Goal: Task Accomplishment & Management: Use online tool/utility

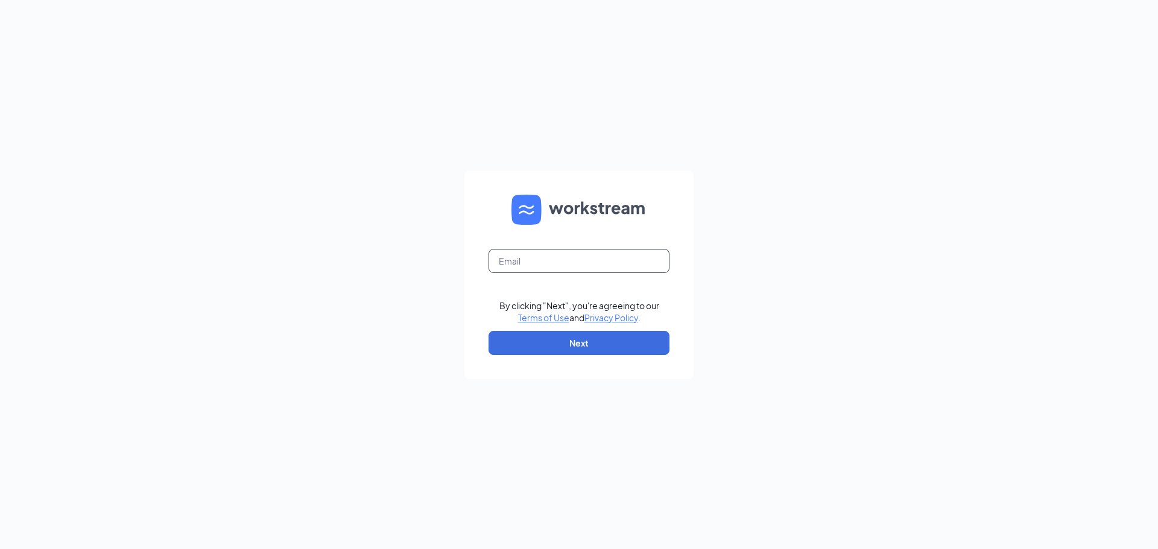
click at [519, 268] on input "text" at bounding box center [578, 261] width 181 height 24
type input "[EMAIL_ADDRESS][DOMAIN_NAME]"
click at [584, 346] on button "Next" at bounding box center [578, 343] width 181 height 24
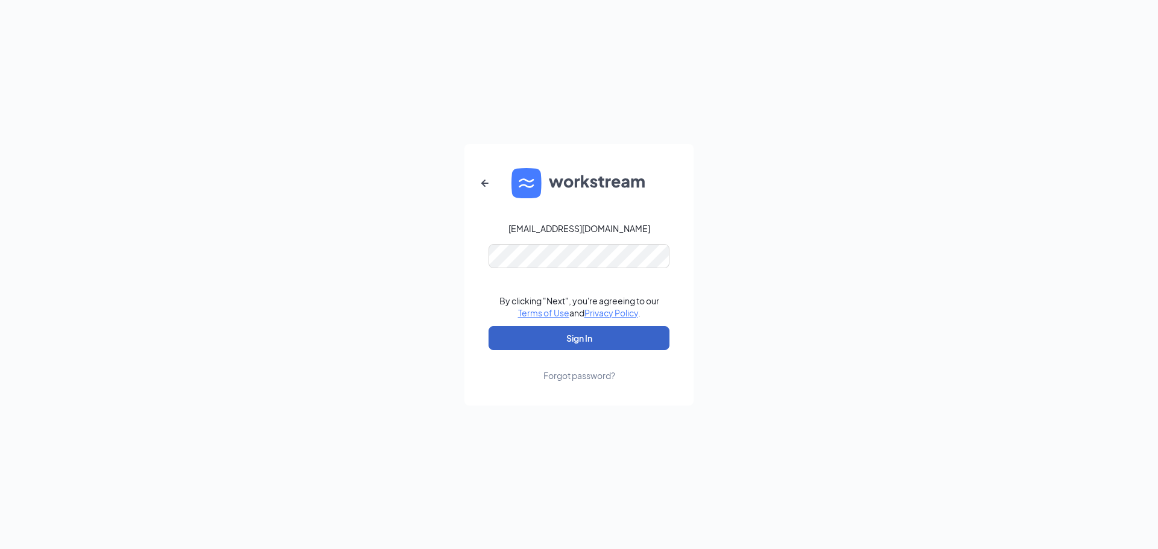
click at [593, 339] on button "Sign In" at bounding box center [578, 338] width 181 height 24
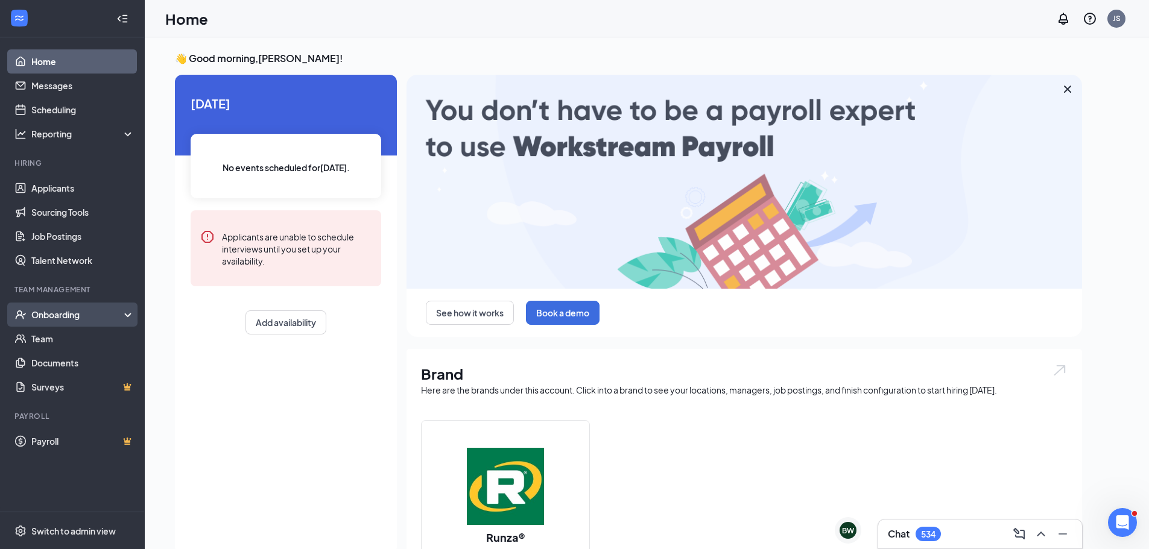
click at [50, 309] on div "Onboarding" at bounding box center [77, 315] width 93 height 12
click at [71, 361] on link "E-Verify" at bounding box center [82, 363] width 103 height 24
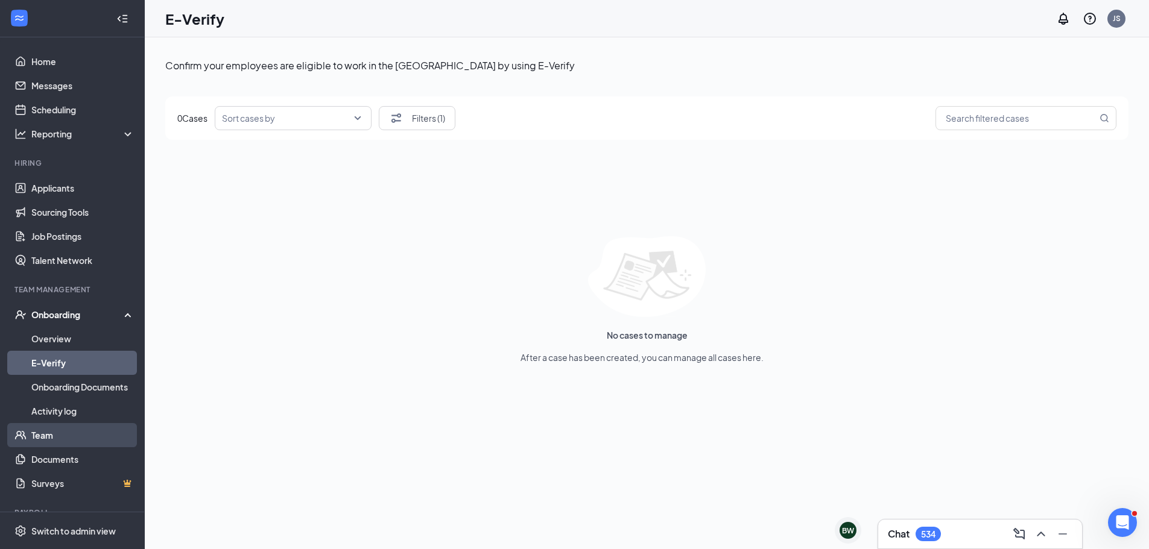
click at [38, 440] on link "Team" at bounding box center [82, 435] width 103 height 24
